Goal: Information Seeking & Learning: Learn about a topic

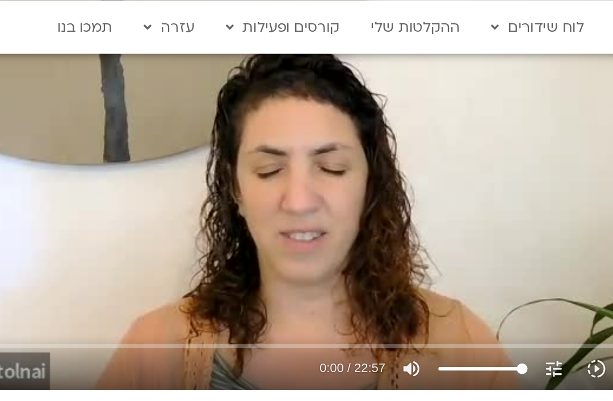
scroll to position [545, 0]
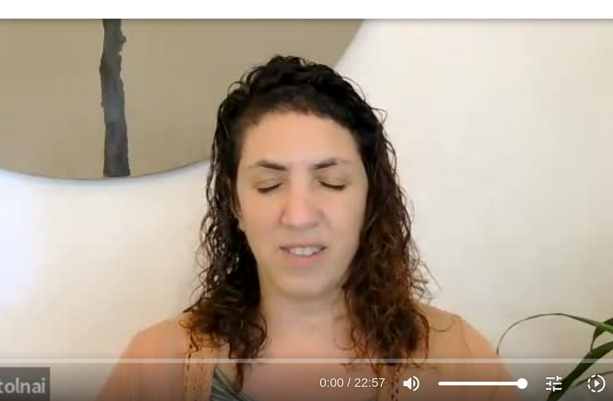
click at [386, 253] on button "volume_up Mute" at bounding box center [399, 266] width 27 height 27
type input "0"
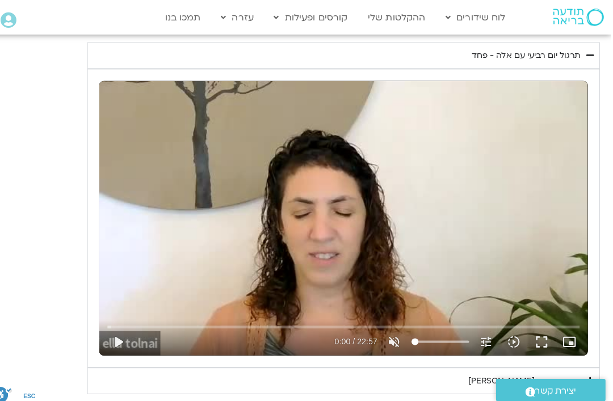
scroll to position [476, 2]
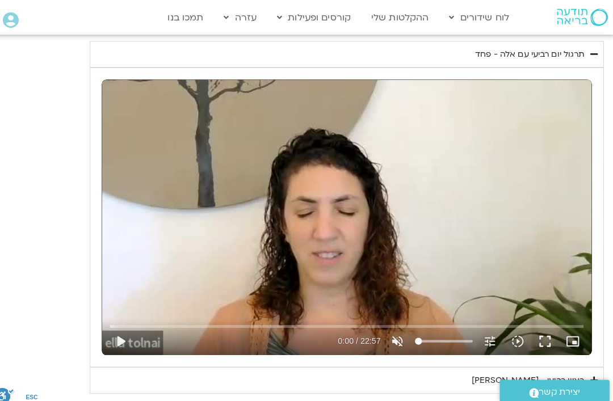
click at [126, 345] on button "play_arrow" at bounding box center [126, 335] width 27 height 27
click at [546, 345] on button "fullscreen" at bounding box center [544, 335] width 27 height 27
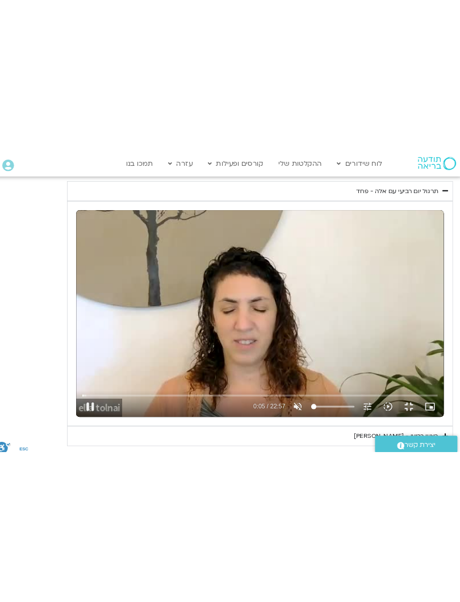
scroll to position [11, -2]
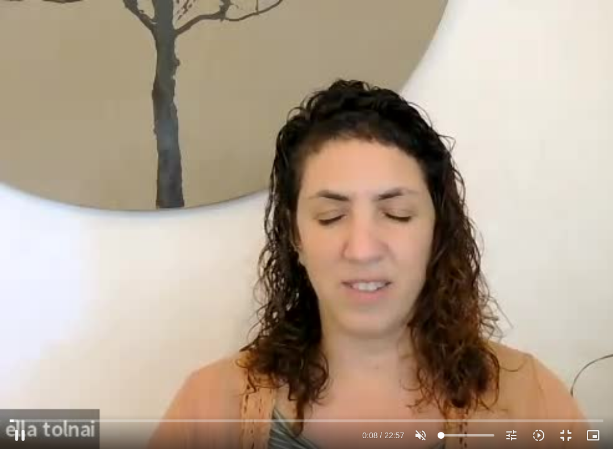
click at [426, 401] on button "volume_off Unmute" at bounding box center [420, 434] width 27 height 27
type input "9.17218272738154"
type input "100"
click at [19, 401] on button "pause" at bounding box center [19, 434] width 27 height 27
click at [30, 401] on button "play_arrow" at bounding box center [19, 434] width 27 height 27
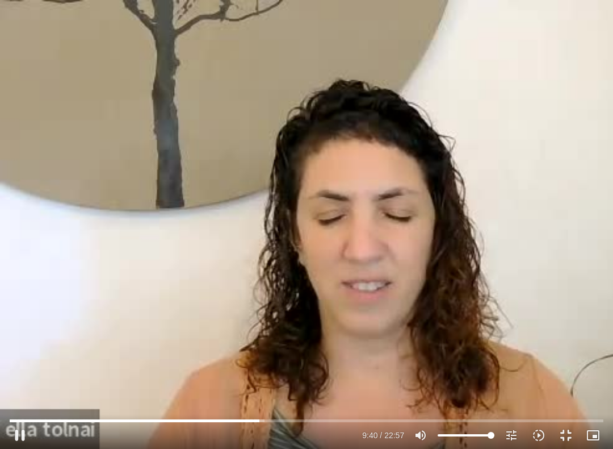
type input "580.463108695673"
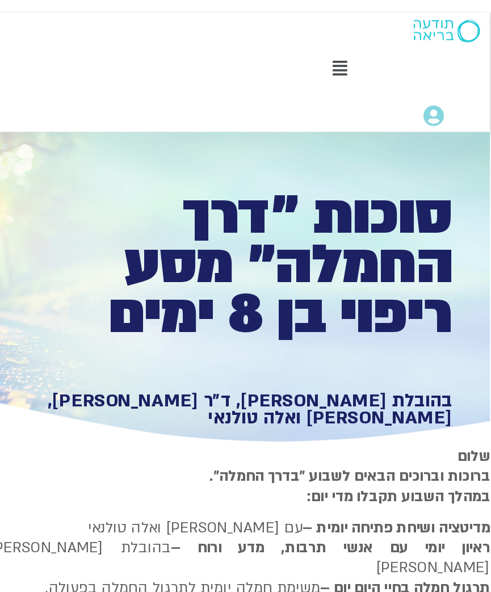
scroll to position [0, 10]
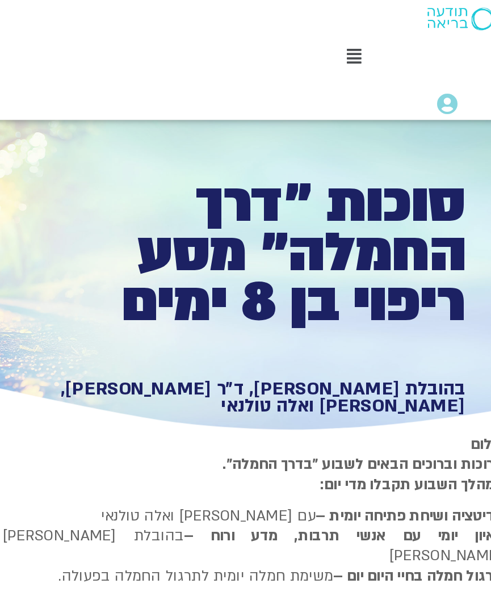
click at [366, 161] on div "סוכות ״דרך החמלה״ מסע ריפוי בן 8 ימים" at bounding box center [319, 176] width 344 height 140
click at [305, 286] on h1 "בהובלת טארה בראך, ד״ר סטי אל-בר, סנדיה בר קמה ואלה טולנאי" at bounding box center [305, 297] width 316 height 24
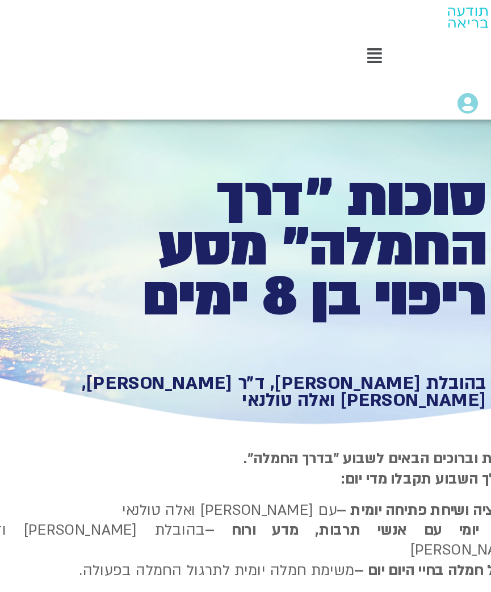
scroll to position [0, 0]
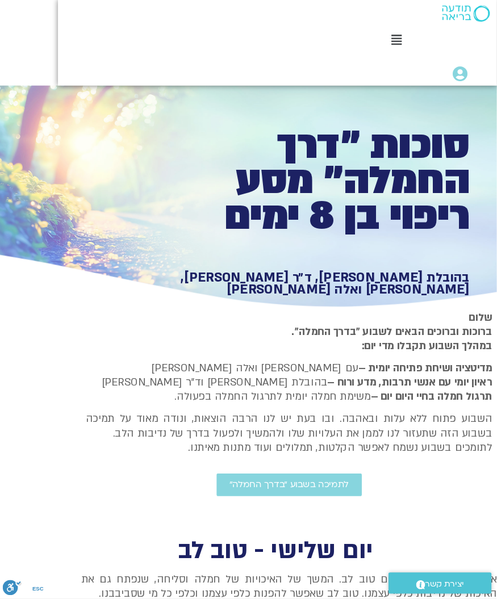
scroll to position [0, -29]
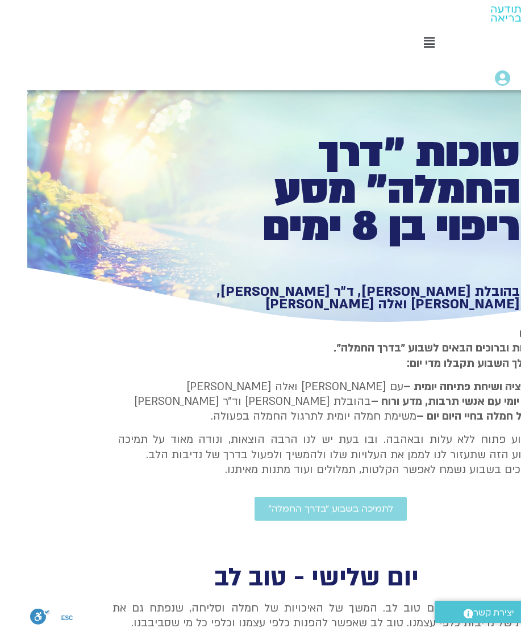
scroll to position [0, -27]
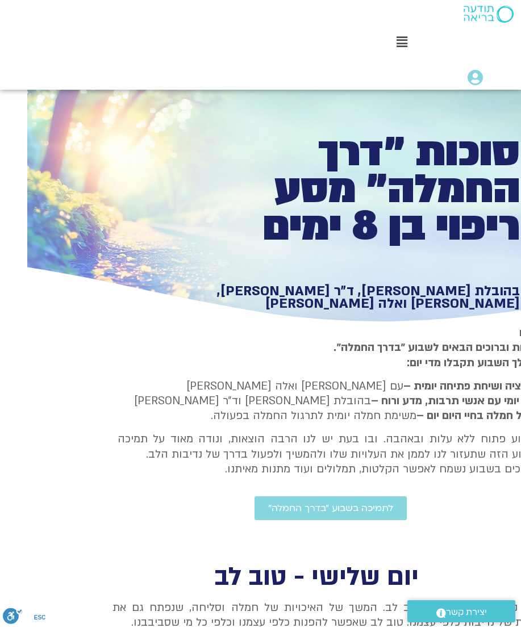
click at [313, 177] on h1 "סוכות ״דרך החמלה״ מסע ריפוי בן 8 ימים" at bounding box center [351, 190] width 336 height 112
click at [253, 592] on p "אנחנו נעסוק ונתרגל היום טוב לב. המשך של האיכויות של חמלה וסליחה, שנפתח גם את הא…" at bounding box center [329, 615] width 435 height 30
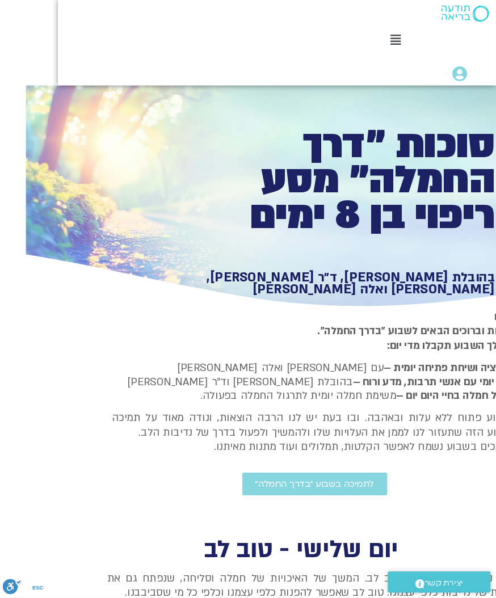
scroll to position [0, -29]
